Goal: Transaction & Acquisition: Purchase product/service

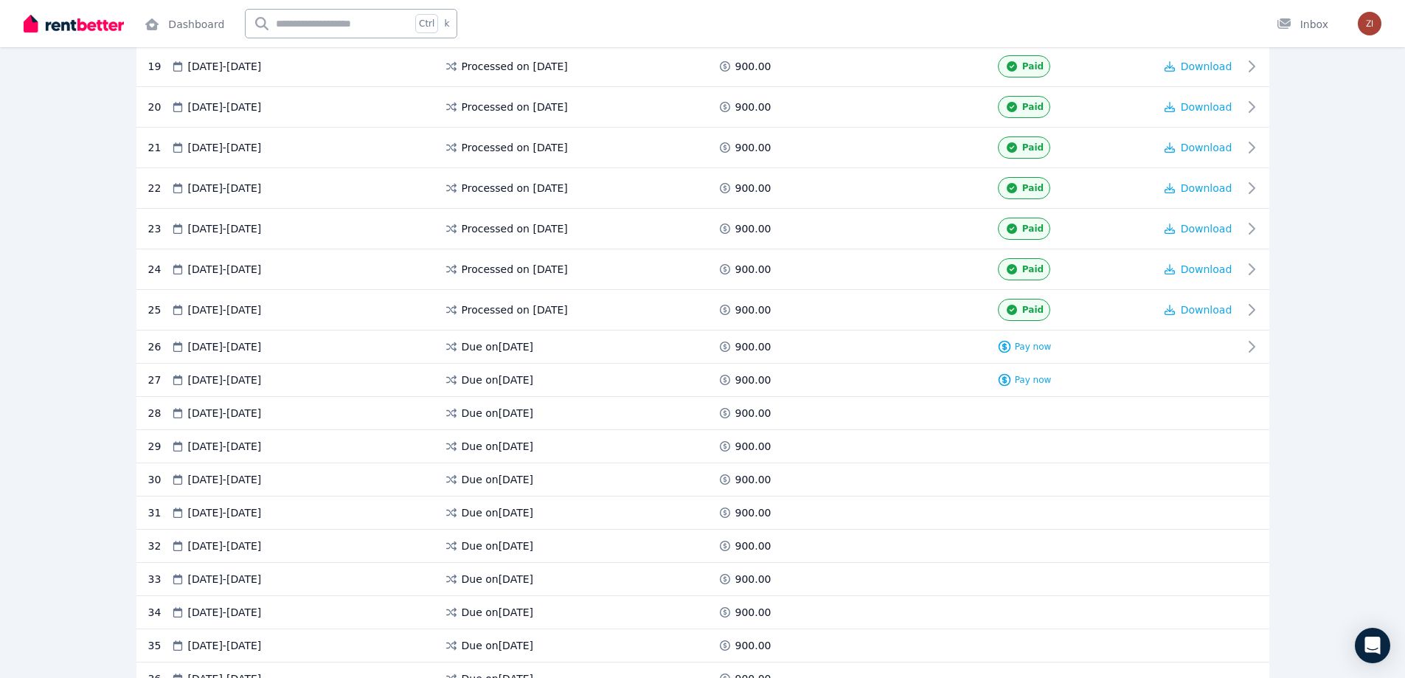
scroll to position [1043, 0]
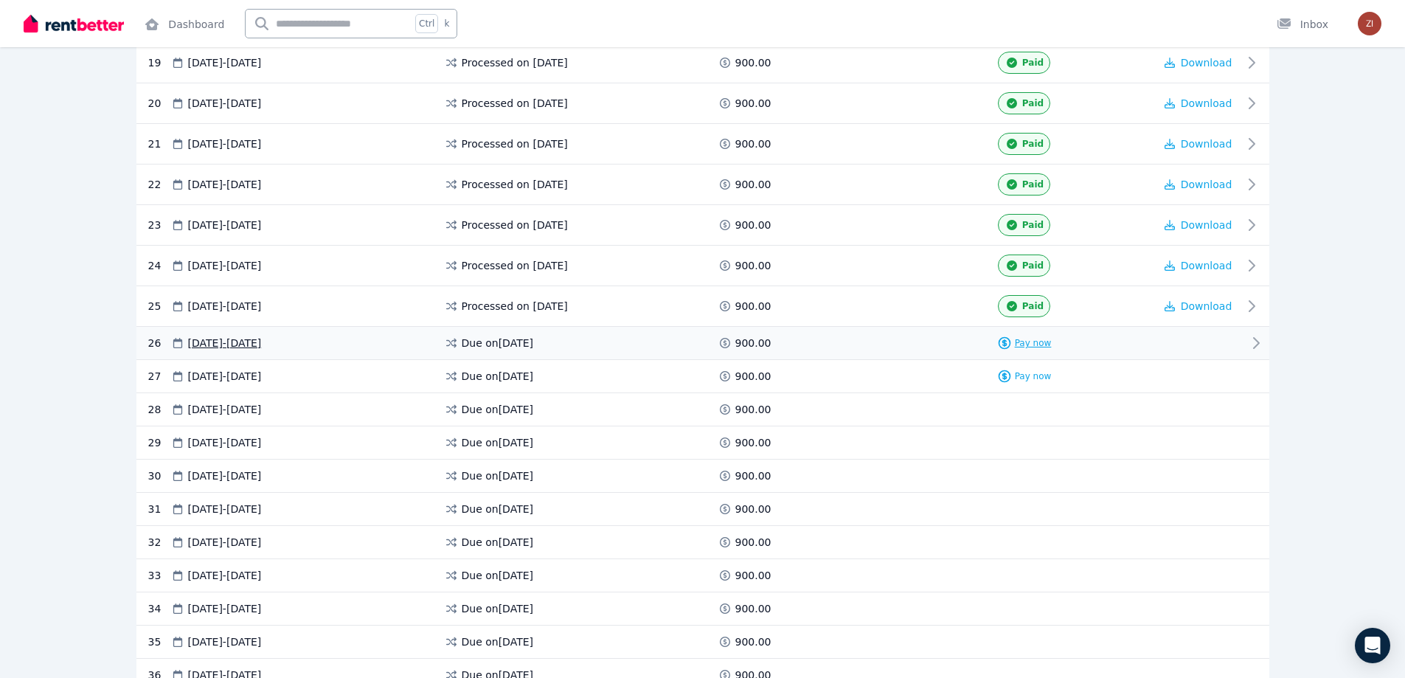
click at [1041, 347] on span "Pay now" at bounding box center [1033, 343] width 37 height 12
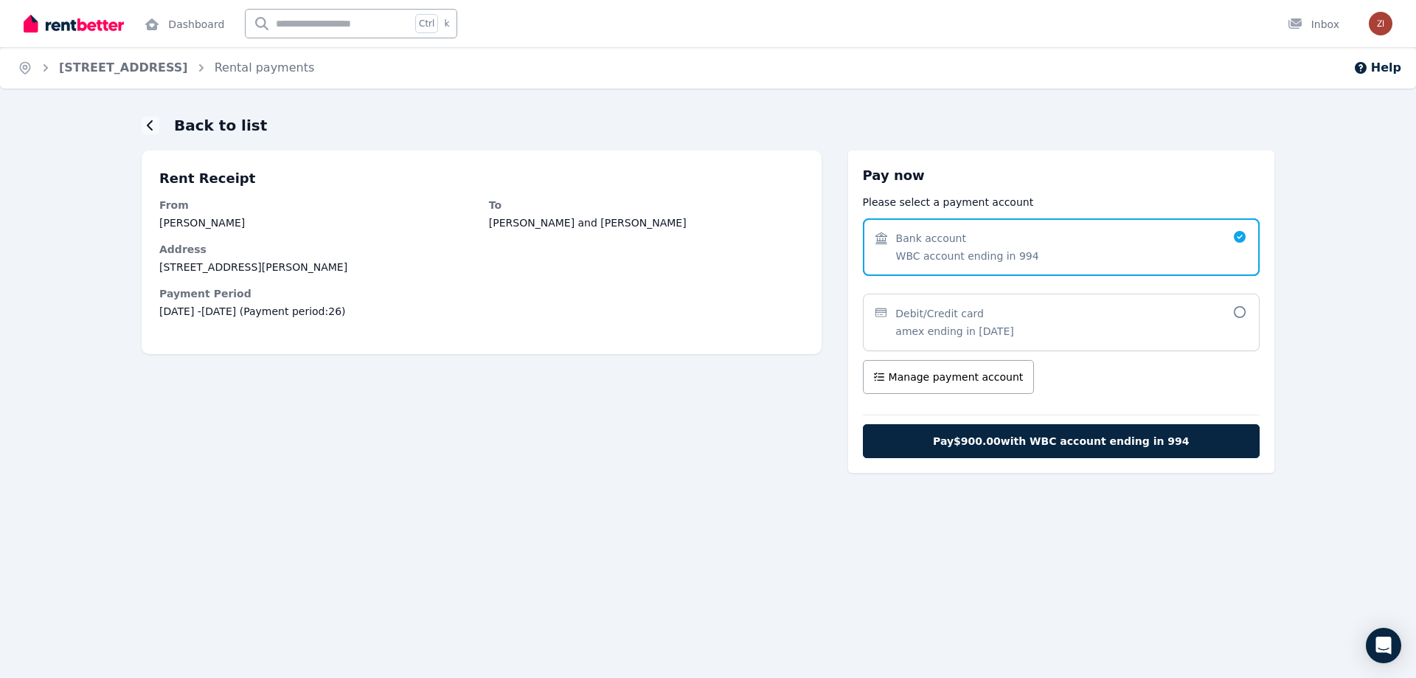
click at [960, 330] on span "amex ending in [DATE]" at bounding box center [955, 331] width 118 height 15
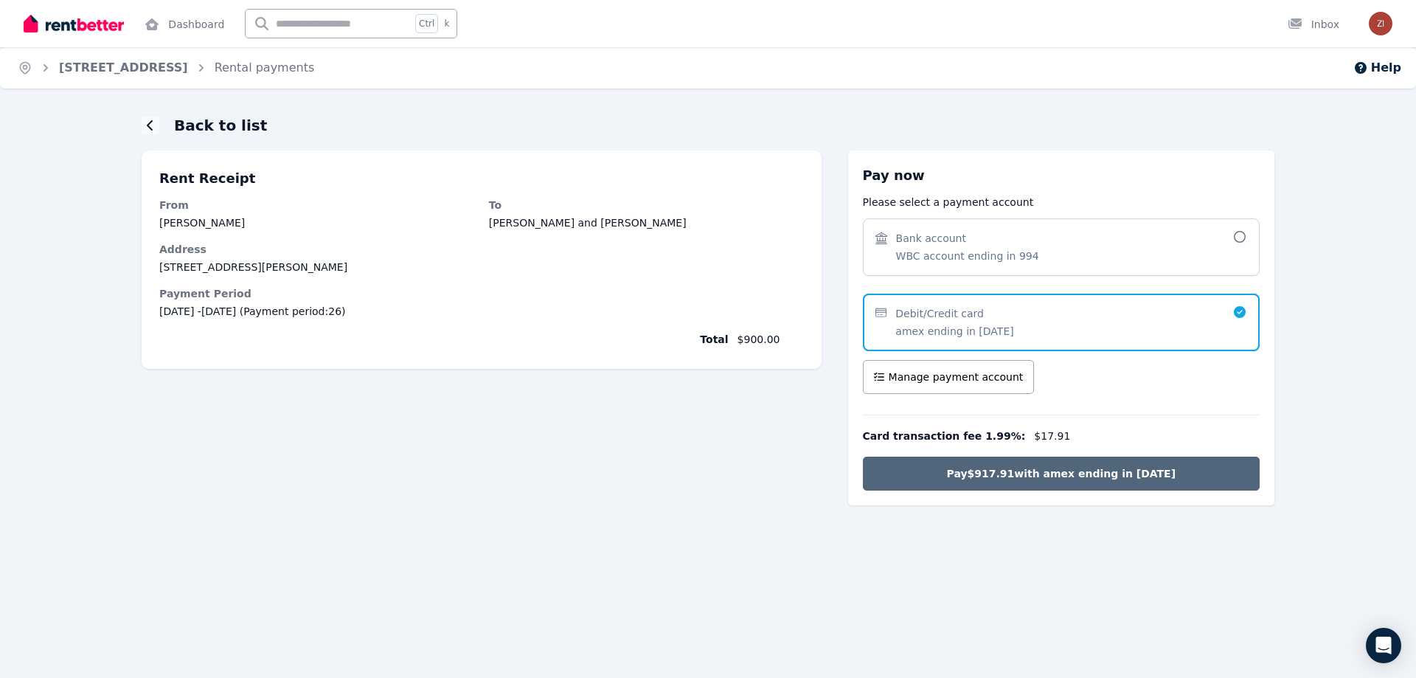
click at [963, 472] on span "Pay $917.91 with amex ending in [DATE]" at bounding box center [1061, 473] width 229 height 15
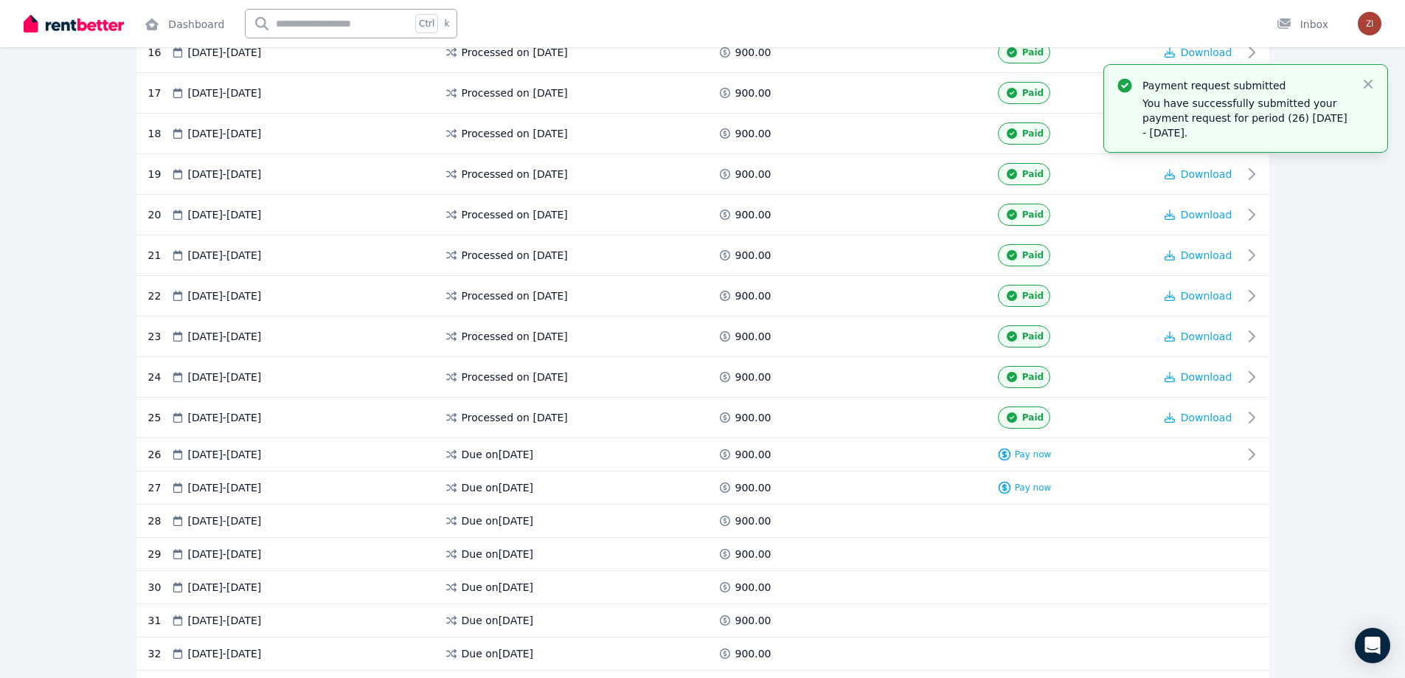
scroll to position [1048, 0]
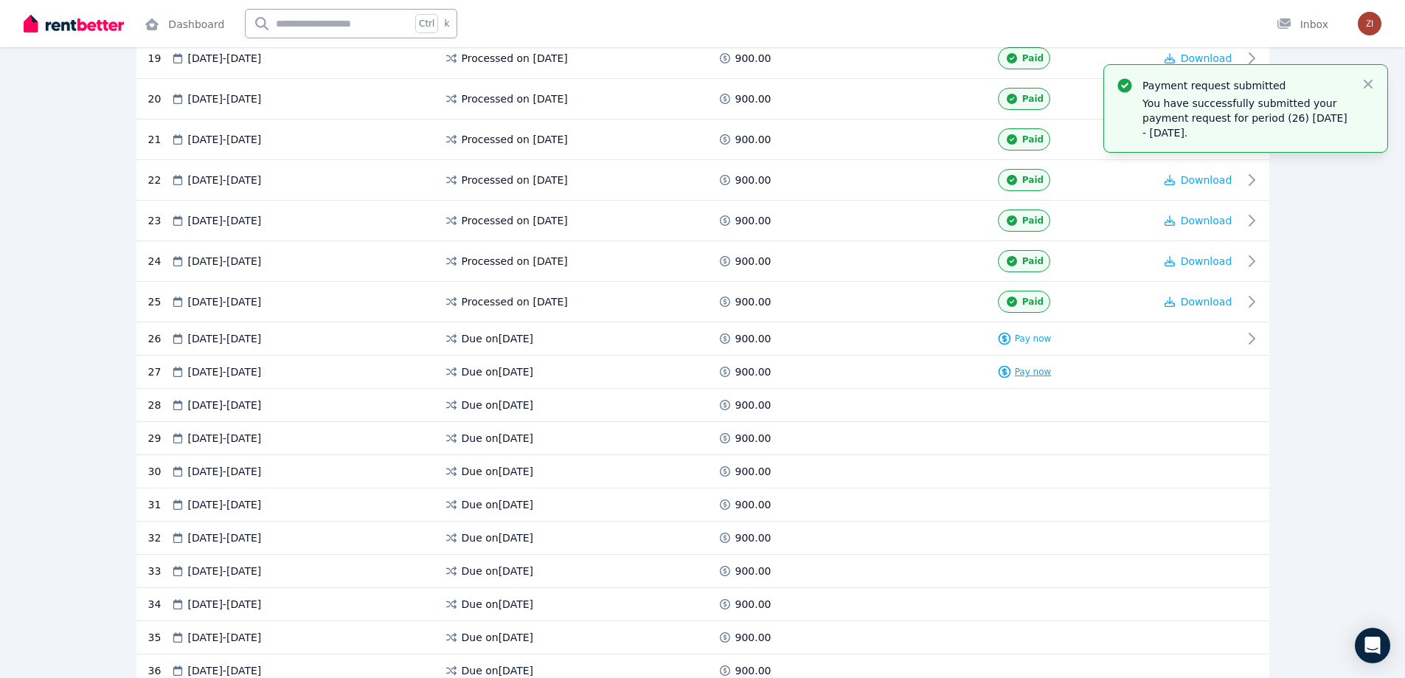
click at [1027, 367] on span "Pay now" at bounding box center [1033, 372] width 37 height 12
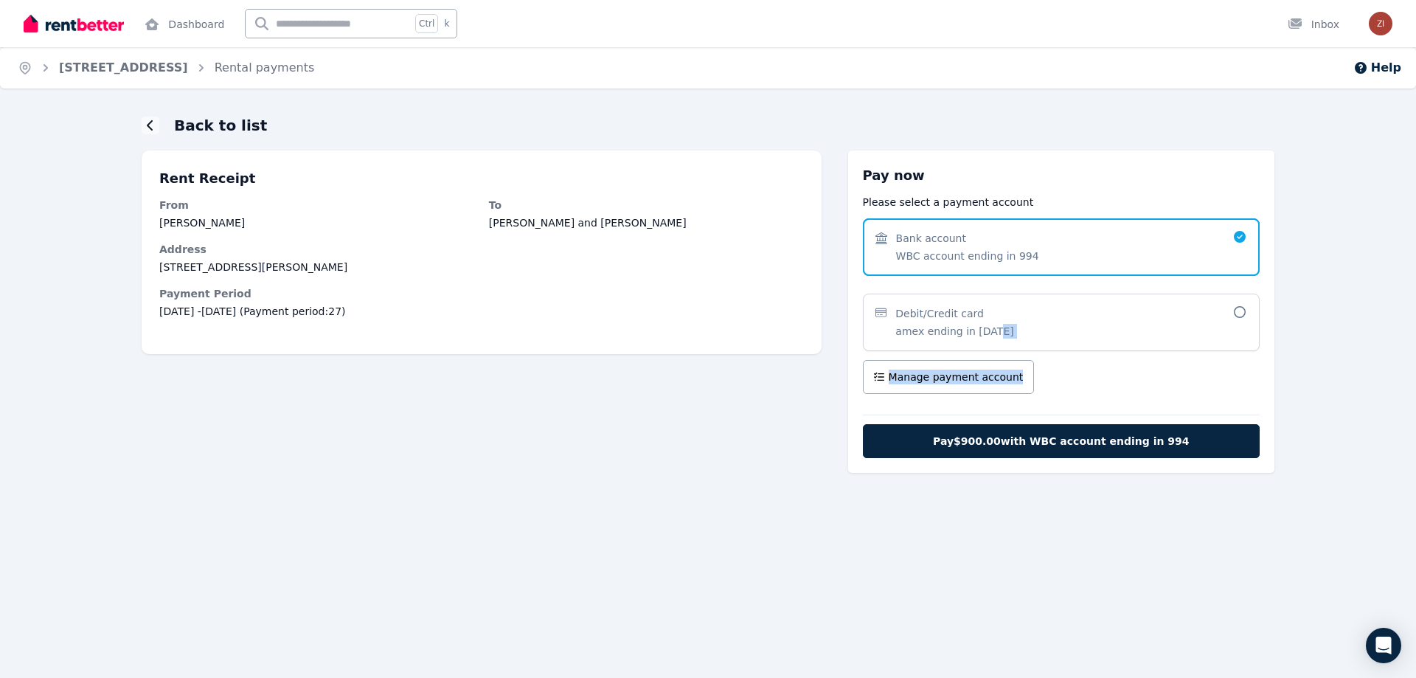
drag, startPoint x: 1021, startPoint y: 338, endPoint x: 1088, endPoint y: 359, distance: 70.5
click at [1088, 359] on div "Pay now Please select a payment account Select a payment method Bank account WB…" at bounding box center [1061, 279] width 397 height 229
click at [1093, 337] on span "Debit/Credit card amex ending in [DATE]" at bounding box center [1054, 322] width 357 height 32
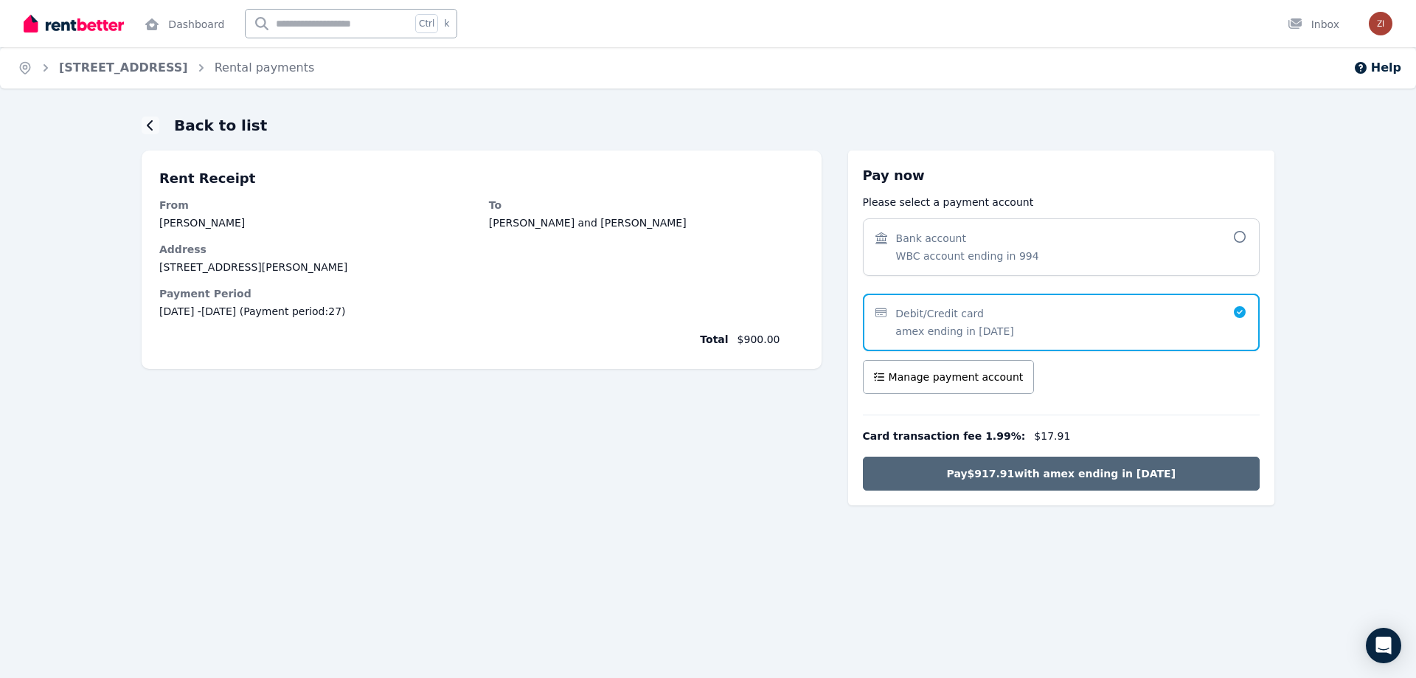
click at [1084, 437] on div "Card transaction fee 1.99% : $17.91" at bounding box center [1061, 436] width 397 height 24
click at [1084, 460] on button "Pay $917.91 with amex ending in [DATE]" at bounding box center [1061, 474] width 397 height 34
